Goal: Task Accomplishment & Management: Manage account settings

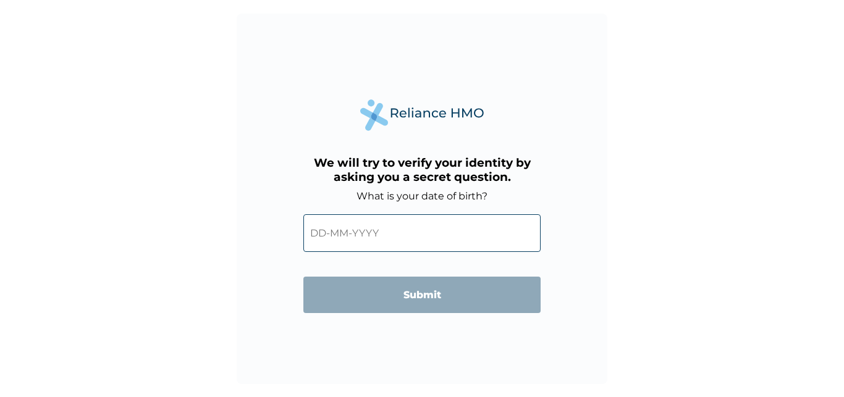
click at [387, 232] on input "text" at bounding box center [421, 233] width 237 height 38
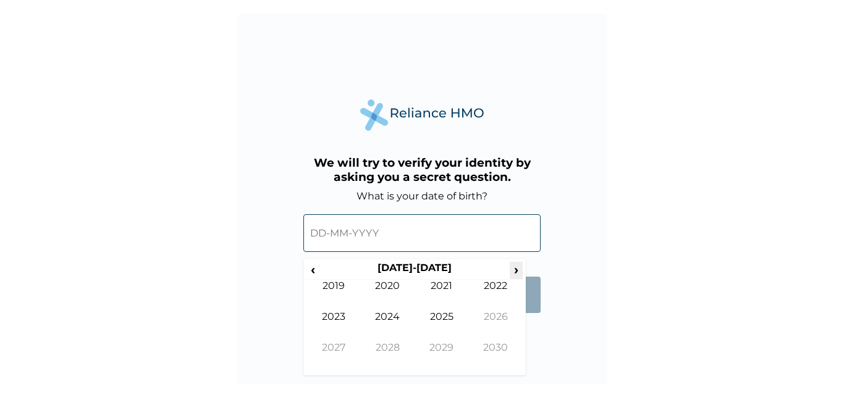
click at [518, 273] on span "›" at bounding box center [517, 269] width 14 height 15
click at [311, 274] on span "‹" at bounding box center [313, 269] width 13 height 15
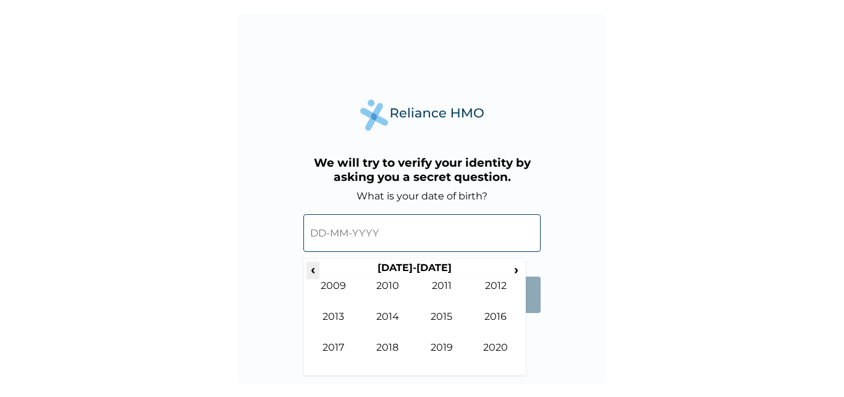
click at [311, 274] on span "‹" at bounding box center [313, 269] width 13 height 15
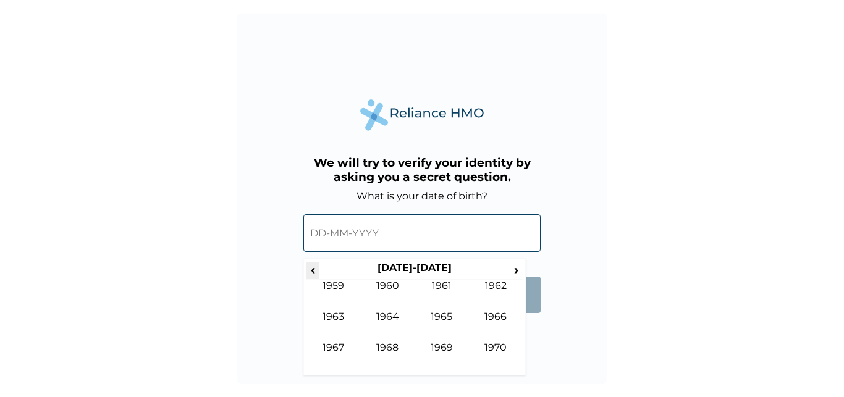
click at [311, 274] on span "‹" at bounding box center [313, 269] width 13 height 15
click at [517, 273] on span "›" at bounding box center [517, 269] width 14 height 15
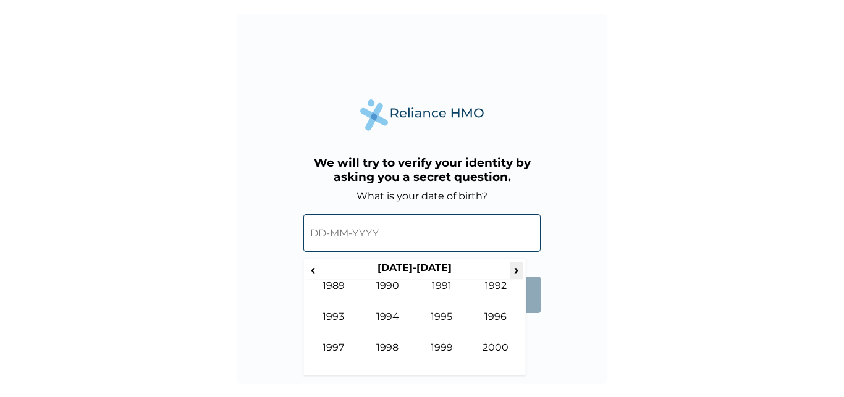
click at [517, 273] on span "›" at bounding box center [517, 269] width 14 height 15
click at [317, 274] on span "‹" at bounding box center [313, 269] width 13 height 15
